Goal: Task Accomplishment & Management: Manage account settings

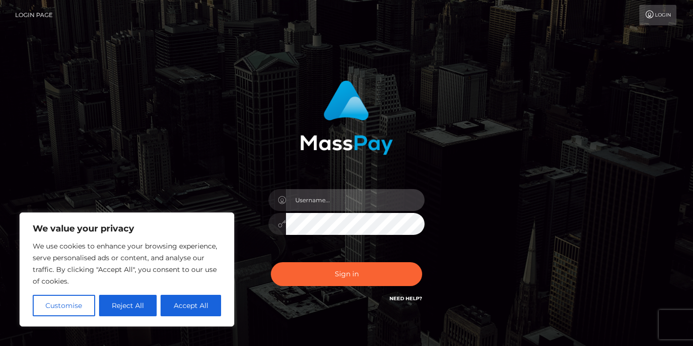
click at [353, 201] on input "text" at bounding box center [355, 200] width 139 height 22
type input "[EMAIL_ADDRESS][DOMAIN_NAME]"
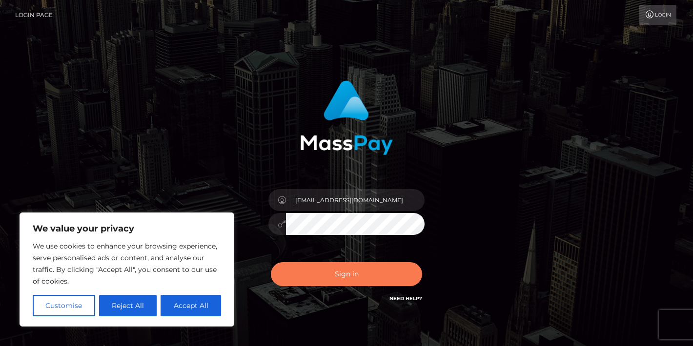
click at [337, 272] on button "Sign in" at bounding box center [346, 274] width 151 height 24
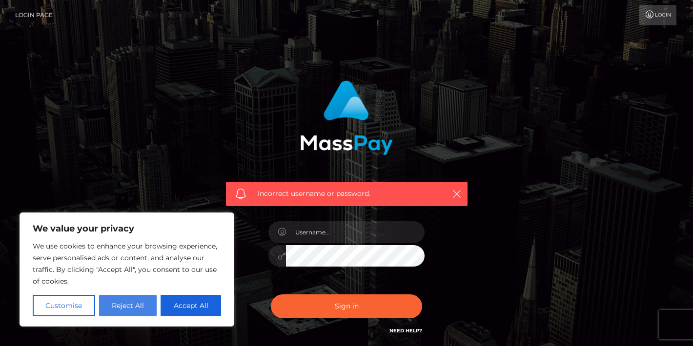
click at [125, 307] on button "Reject All" at bounding box center [128, 305] width 58 height 21
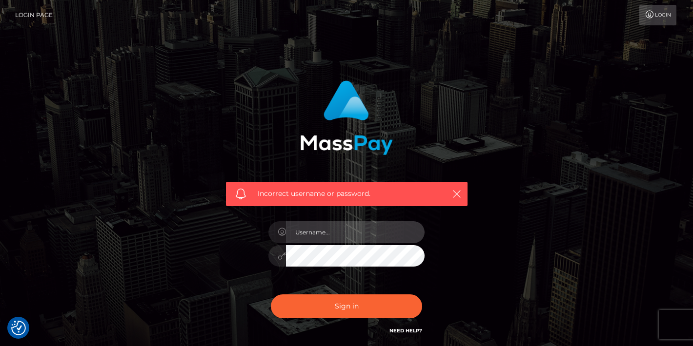
click at [357, 235] on input "text" at bounding box center [355, 232] width 139 height 22
type input "[EMAIL_ADDRESS][DOMAIN_NAME]"
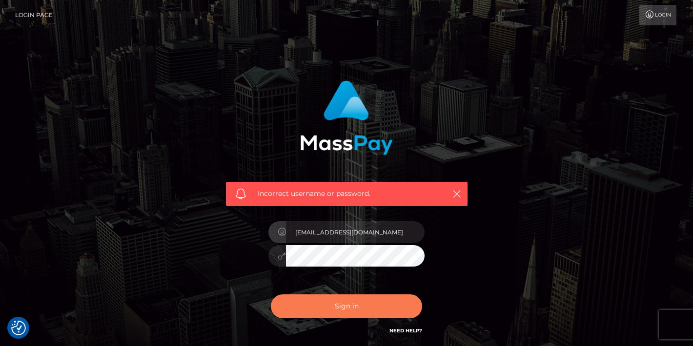
click at [359, 305] on button "Sign in" at bounding box center [346, 307] width 151 height 24
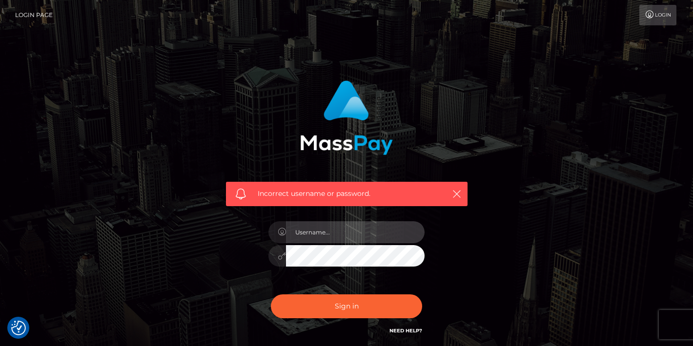
click at [344, 225] on input "text" at bounding box center [355, 232] width 139 height 22
type input "[EMAIL_ADDRESS][DOMAIN_NAME]"
click at [271, 295] on button "Sign in" at bounding box center [346, 307] width 151 height 24
click at [328, 233] on input "text" at bounding box center [355, 232] width 139 height 22
click at [356, 230] on input "text" at bounding box center [355, 232] width 139 height 22
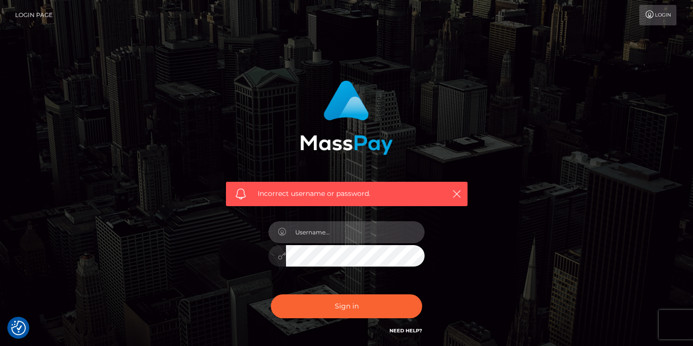
type input "[EMAIL_ADDRESS][DOMAIN_NAME]"
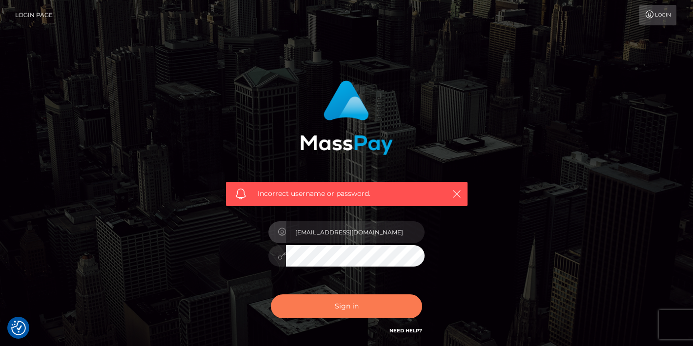
click at [346, 312] on button "Sign in" at bounding box center [346, 307] width 151 height 24
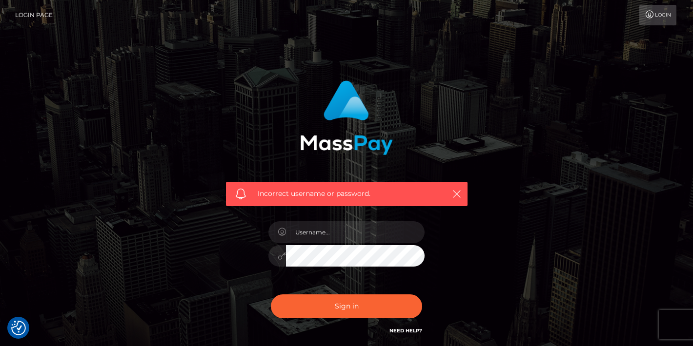
click at [402, 331] on link "Need Help?" at bounding box center [405, 331] width 33 height 6
click at [369, 235] on input "text" at bounding box center [355, 232] width 139 height 22
type input "circejewel@gmail.com"
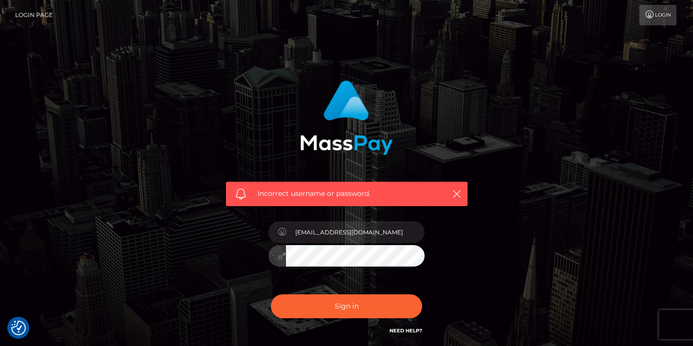
click at [271, 295] on button "Sign in" at bounding box center [346, 307] width 151 height 24
click at [415, 324] on div "Sign in Need Help?" at bounding box center [346, 310] width 171 height 43
click at [415, 332] on link "Need Help?" at bounding box center [405, 331] width 33 height 6
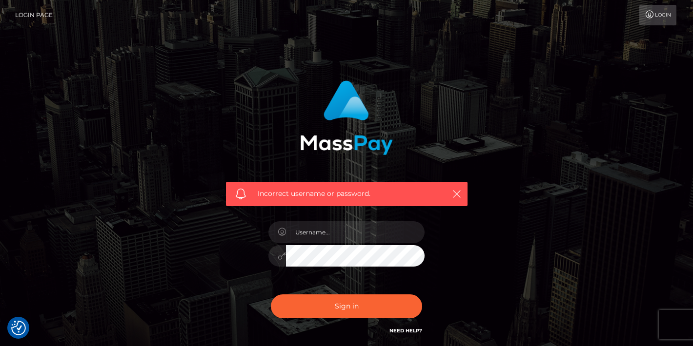
click at [415, 332] on link "Need Help?" at bounding box center [405, 331] width 33 height 6
click at [411, 329] on link "Need Help?" at bounding box center [405, 331] width 33 height 6
click at [19, 329] on img "Consent Preferences" at bounding box center [18, 328] width 15 height 15
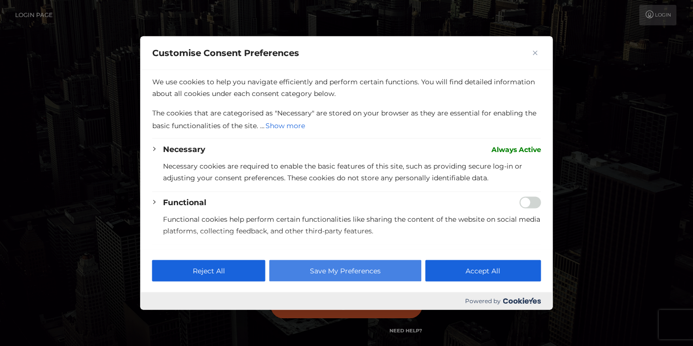
click at [309, 270] on button "Save My Preferences" at bounding box center [345, 270] width 152 height 21
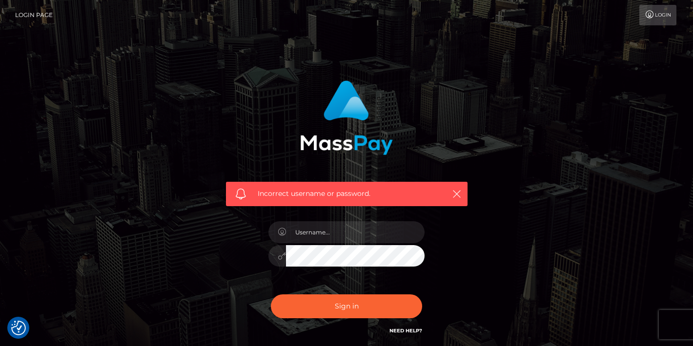
click at [403, 329] on link "Need Help?" at bounding box center [405, 331] width 33 height 6
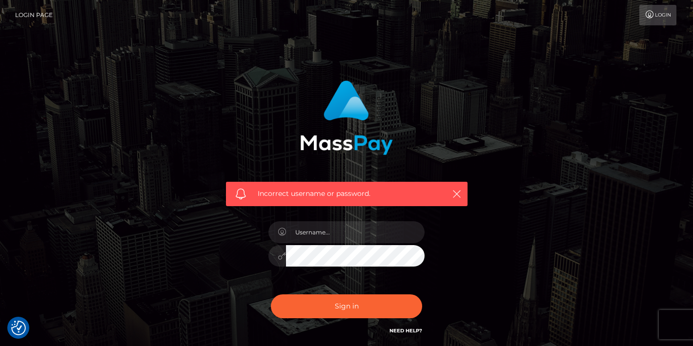
click at [403, 329] on link "Need Help?" at bounding box center [405, 331] width 33 height 6
click at [403, 328] on link "Need Help?" at bounding box center [405, 331] width 33 height 6
click at [657, 17] on link "Login" at bounding box center [657, 15] width 37 height 20
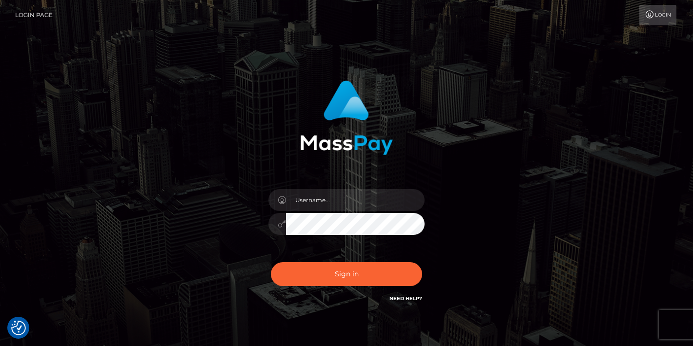
click at [413, 296] on link "Need Help?" at bounding box center [405, 299] width 33 height 6
click at [31, 13] on link "Login Page" at bounding box center [34, 15] width 38 height 20
click at [410, 297] on link "Need Help?" at bounding box center [405, 299] width 33 height 6
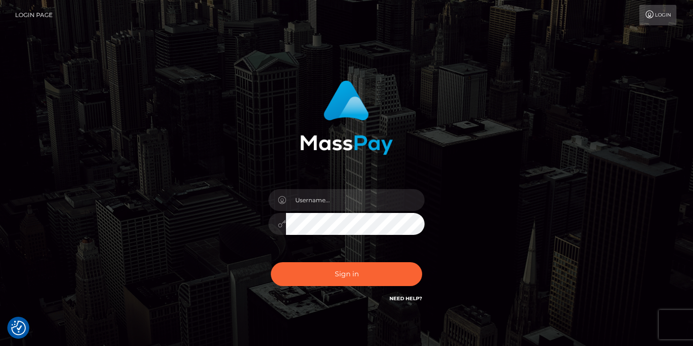
click at [410, 297] on link "Need Help?" at bounding box center [405, 299] width 33 height 6
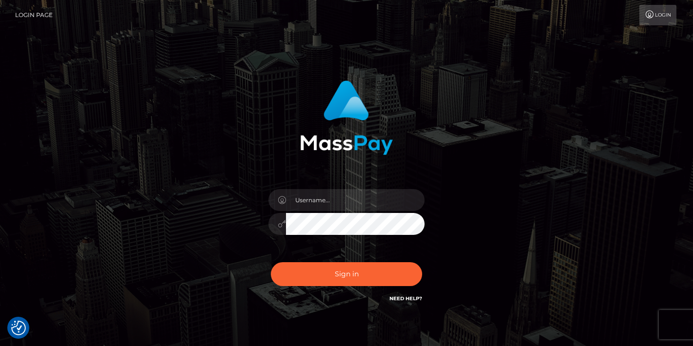
click at [410, 297] on link "Need Help?" at bounding box center [405, 299] width 33 height 6
click at [405, 296] on link "Need Help?" at bounding box center [405, 299] width 33 height 6
